Goal: Check status: Check status

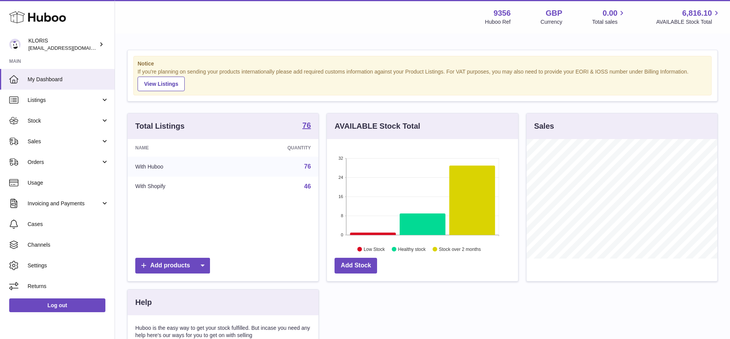
scroll to position [120, 191]
click at [39, 139] on span "Sales" at bounding box center [64, 141] width 73 height 7
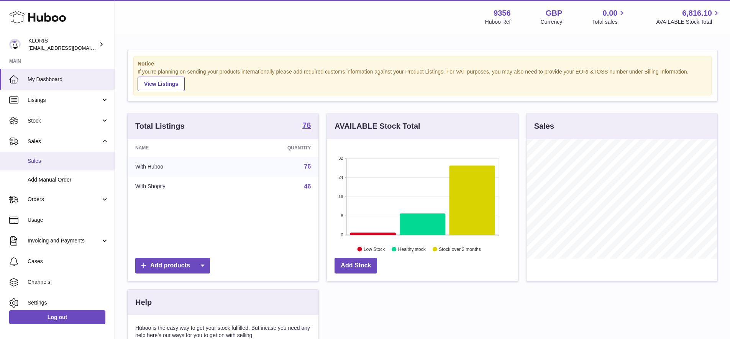
click at [40, 160] on span "Sales" at bounding box center [68, 161] width 81 height 7
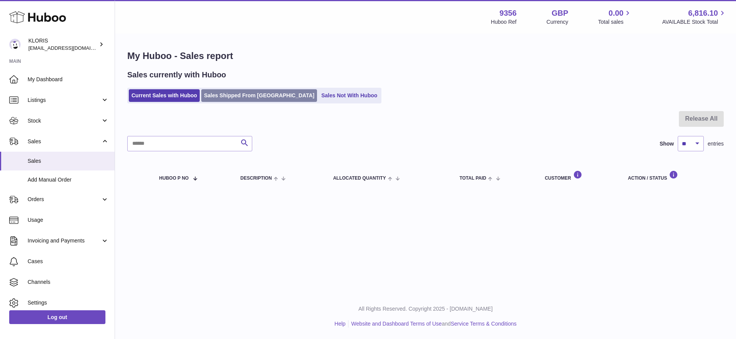
click at [253, 95] on link "Sales Shipped From [GEOGRAPHIC_DATA]" at bounding box center [259, 95] width 116 height 13
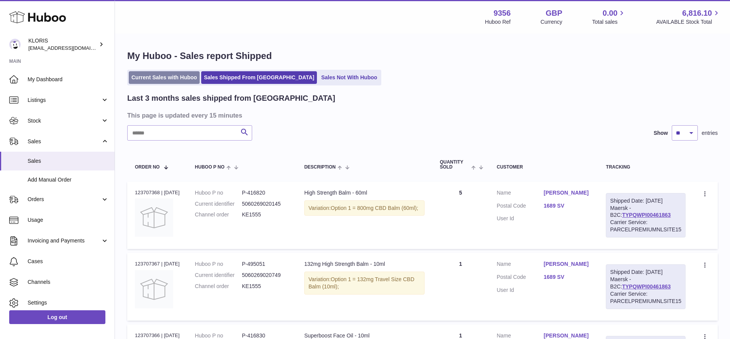
click at [145, 77] on link "Current Sales with Huboo" at bounding box center [164, 77] width 71 height 13
